Goal: Information Seeking & Learning: Learn about a topic

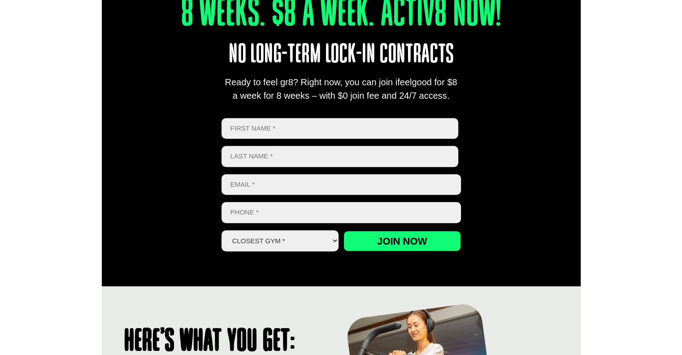
scroll to position [598, 0]
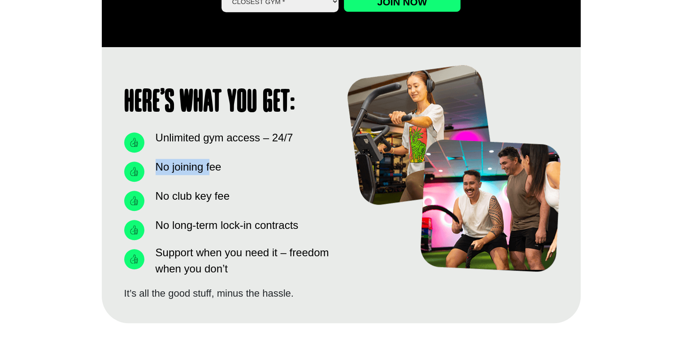
drag, startPoint x: 146, startPoint y: 170, endPoint x: 212, endPoint y: 167, distance: 65.5
click at [212, 167] on li "No joining fee" at bounding box center [228, 169] width 208 height 25
drag, startPoint x: 177, startPoint y: 197, endPoint x: 217, endPoint y: 194, distance: 40.0
click at [217, 194] on span "No club key fee" at bounding box center [191, 196] width 76 height 16
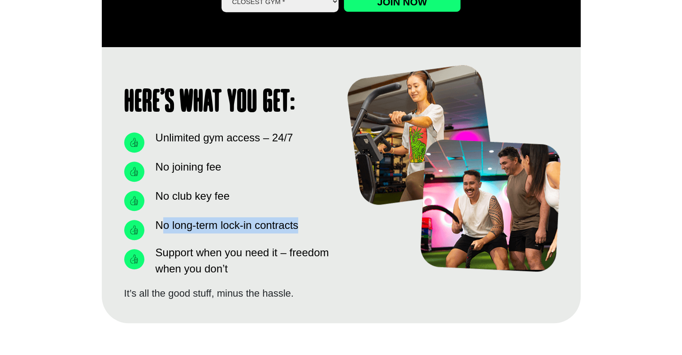
drag, startPoint x: 162, startPoint y: 226, endPoint x: 296, endPoint y: 228, distance: 134.2
click at [296, 228] on span "No long-term lock-in contracts" at bounding box center [225, 225] width 145 height 16
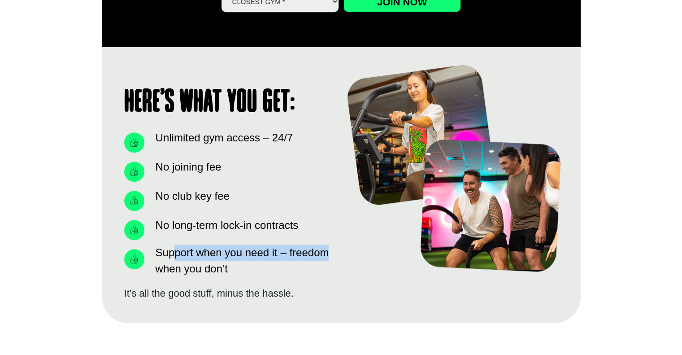
drag, startPoint x: 174, startPoint y: 251, endPoint x: 337, endPoint y: 251, distance: 162.9
click at [337, 251] on div "Here’s what you get: Unlimited gym access – 24/7 No joining fee No club key fee…" at bounding box center [341, 185] width 443 height 240
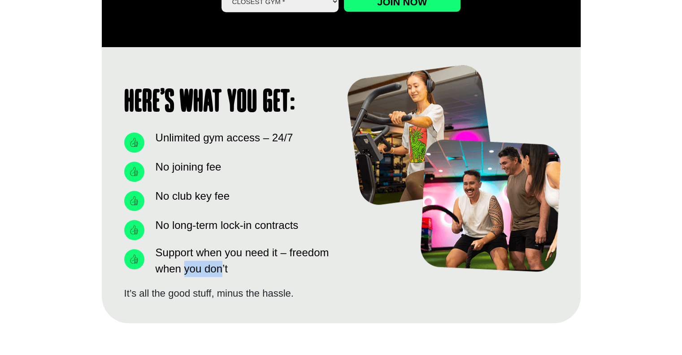
drag, startPoint x: 183, startPoint y: 271, endPoint x: 221, endPoint y: 271, distance: 38.1
click at [221, 271] on span "Support when you need it – freedom when you don’t" at bounding box center [242, 261] width 179 height 32
drag, startPoint x: 150, startPoint y: 297, endPoint x: 288, endPoint y: 300, distance: 137.8
click at [285, 300] on div "Here’s what you get: Unlimited gym access – 24/7 No joining fee No club key fee…" at bounding box center [228, 185] width 217 height 240
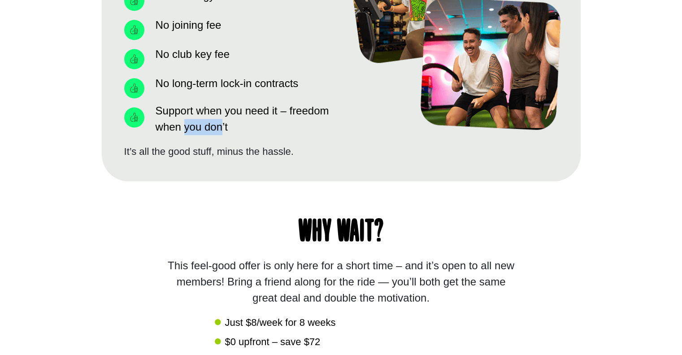
scroll to position [778, 0]
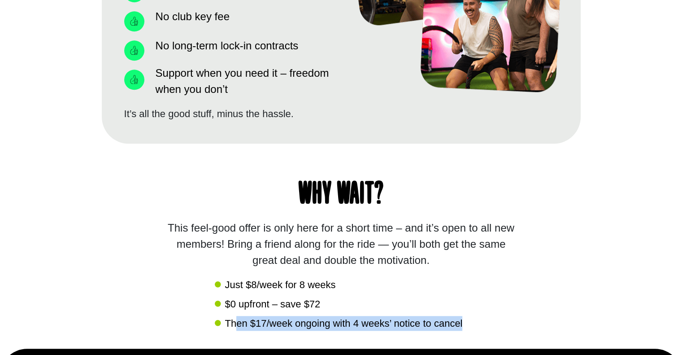
drag, startPoint x: 235, startPoint y: 323, endPoint x: 491, endPoint y: 324, distance: 256.6
click at [480, 326] on div "Why wait? This feel-good offer is only here for a short time – and it’s open to…" at bounding box center [341, 246] width 479 height 205
click at [494, 324] on div "Why wait? This feel-good offer is only here for a short time – and it’s open to…" at bounding box center [341, 246] width 479 height 205
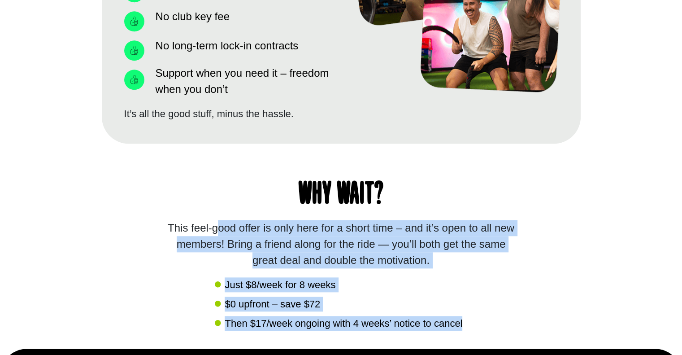
drag, startPoint x: 485, startPoint y: 325, endPoint x: 176, endPoint y: 232, distance: 322.9
click at [176, 232] on div "Why wait? This feel-good offer is only here for a short time – and it’s open to…" at bounding box center [341, 246] width 479 height 205
click at [176, 232] on div "This feel-good offer is only here for a short time – and it’s open to all new m…" at bounding box center [341, 244] width 354 height 48
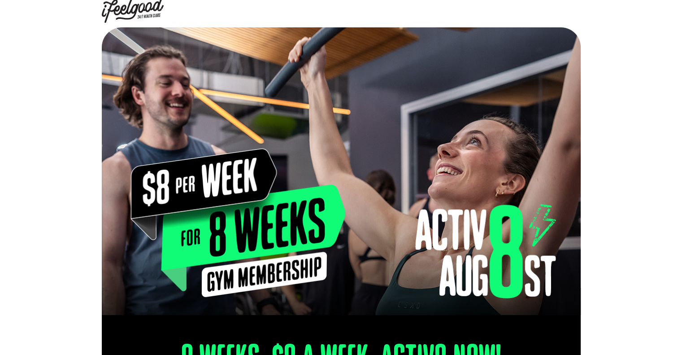
scroll to position [0, 0]
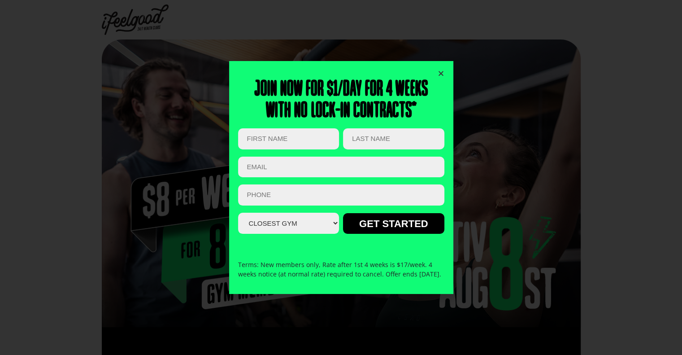
click at [441, 70] on icon "Close" at bounding box center [441, 73] width 7 height 7
